Goal: Check status: Check status

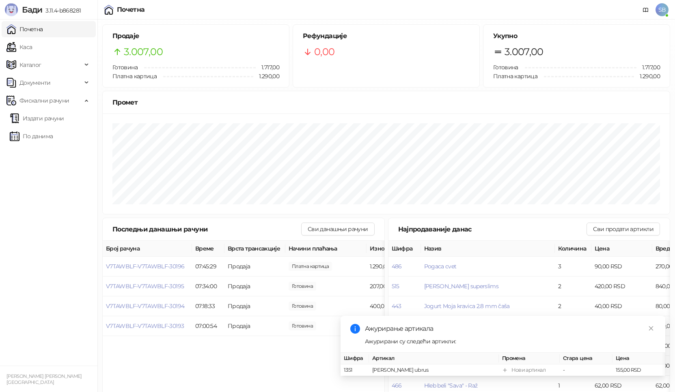
click at [78, 57] on span "Каталог" at bounding box center [43, 65] width 75 height 16
click at [32, 39] on link "Каса" at bounding box center [19, 47] width 26 height 16
click at [43, 28] on link "Почетна" at bounding box center [24, 29] width 37 height 16
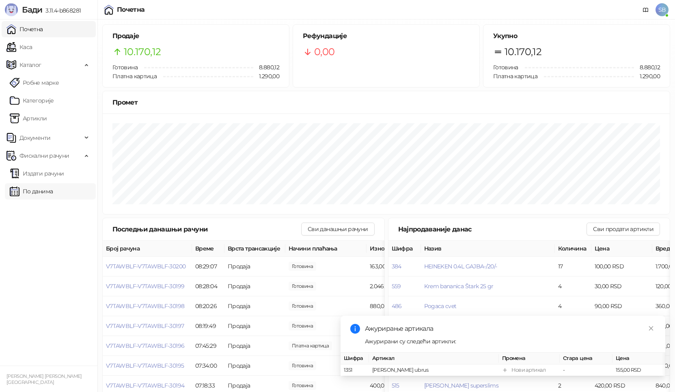
click at [33, 187] on link "По данима" at bounding box center [31, 191] width 43 height 16
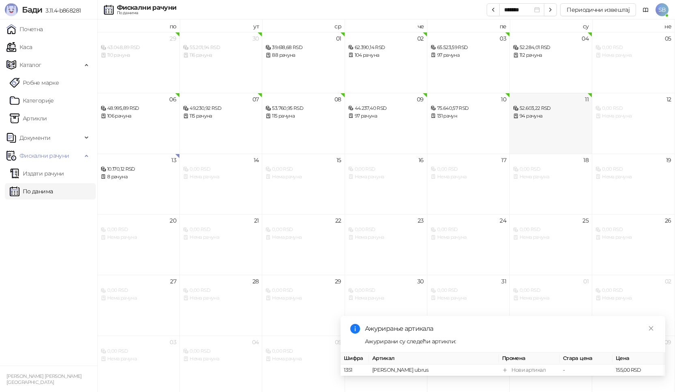
click at [530, 107] on div "52.603,22 RSD" at bounding box center [550, 109] width 75 height 8
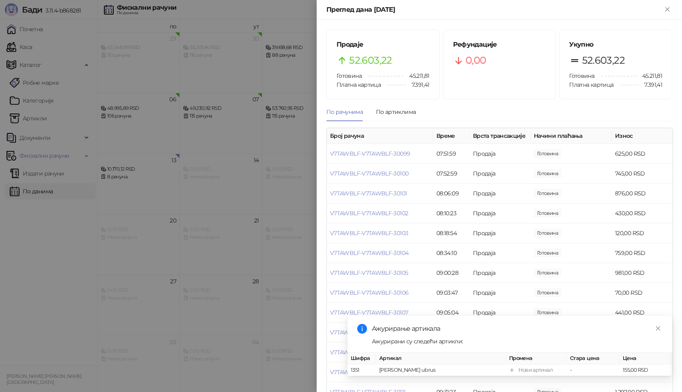
click at [95, 275] on div at bounding box center [341, 196] width 682 height 392
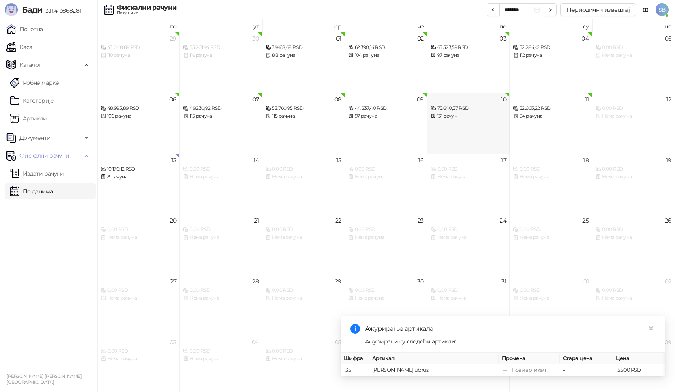
click at [467, 113] on div "131 рачун" at bounding box center [468, 116] width 75 height 8
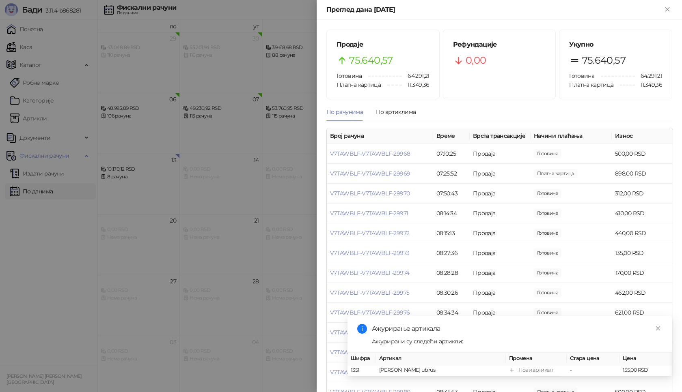
click at [70, 256] on div at bounding box center [341, 196] width 682 height 392
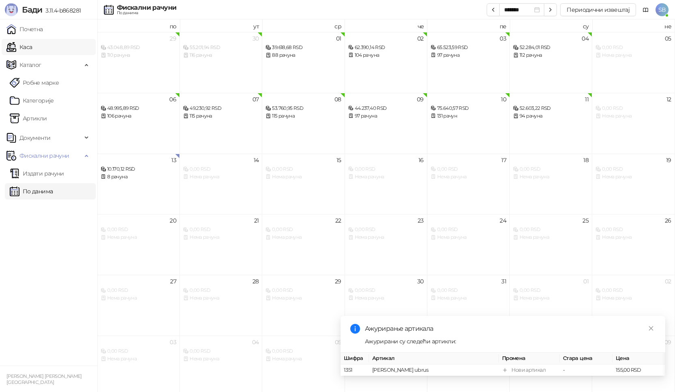
click at [31, 51] on link "Каса" at bounding box center [19, 47] width 26 height 16
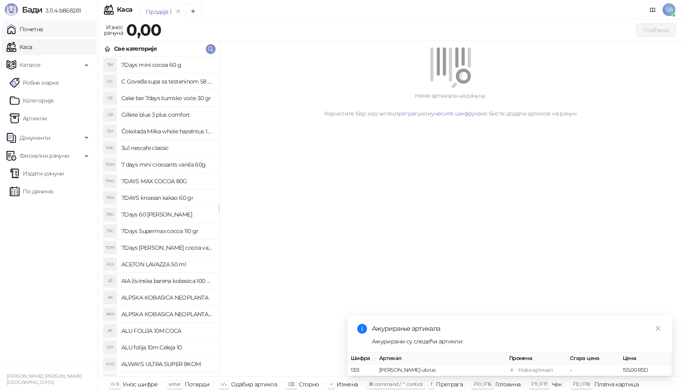
click at [24, 29] on link "Почетна" at bounding box center [24, 29] width 37 height 16
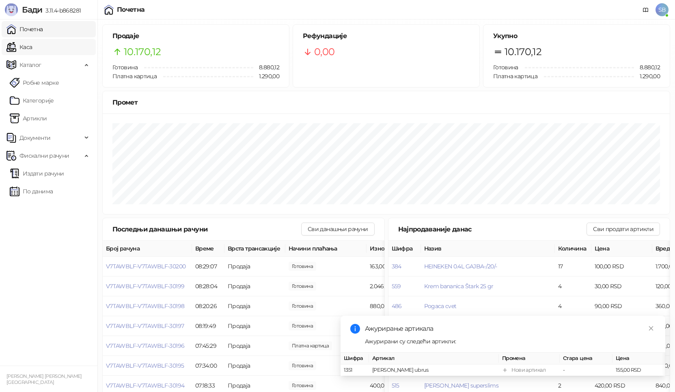
click at [22, 52] on link "Каса" at bounding box center [19, 47] width 26 height 16
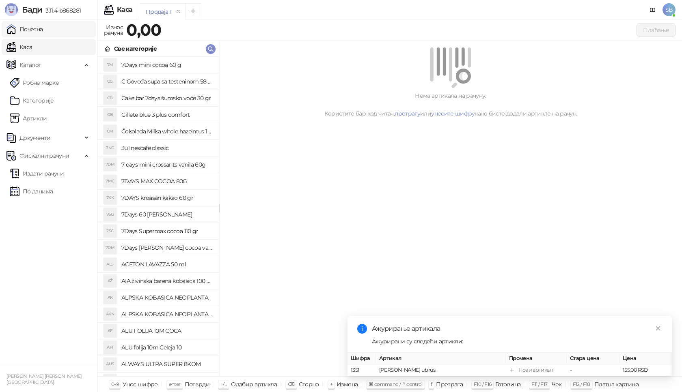
click at [26, 33] on link "Почетна" at bounding box center [24, 29] width 37 height 16
